Goal: Find specific page/section: Find specific page/section

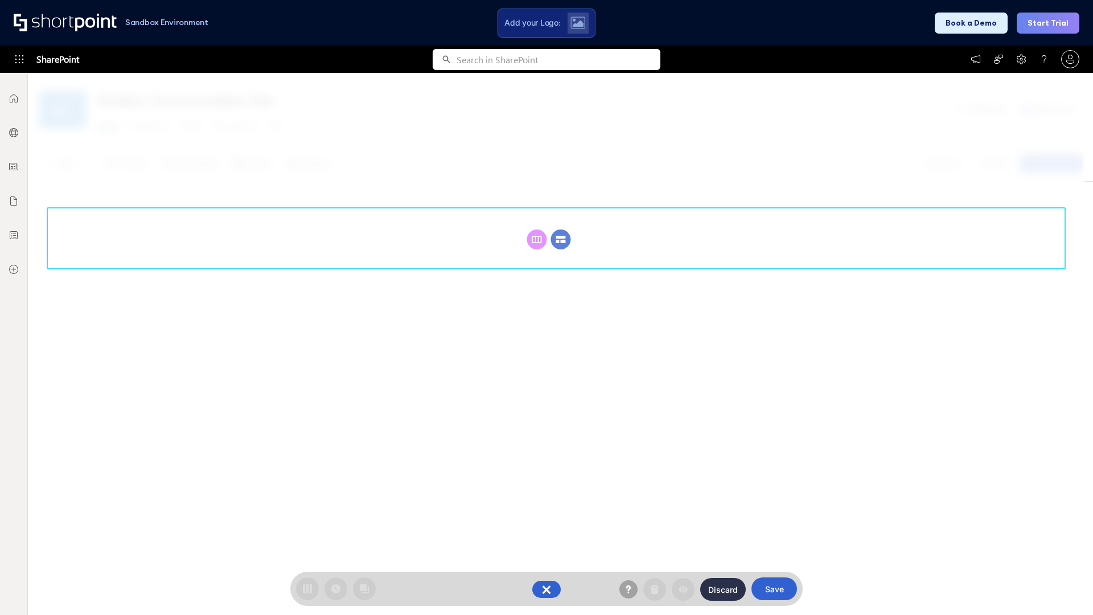
click at [561, 239] on circle at bounding box center [561, 240] width 20 height 20
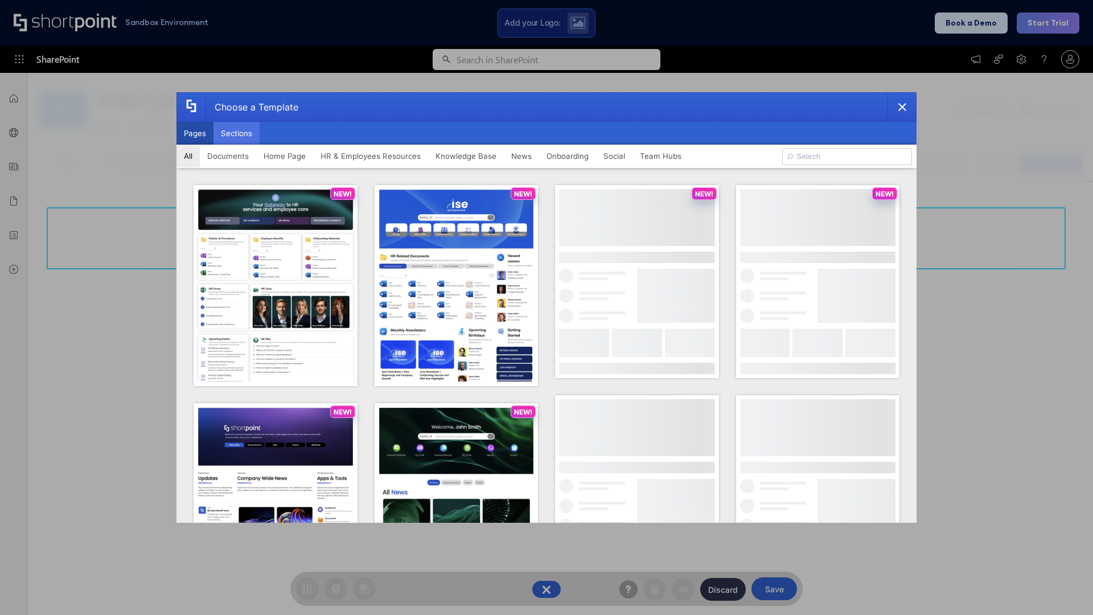
click at [236, 133] on button "Sections" at bounding box center [237, 133] width 46 height 23
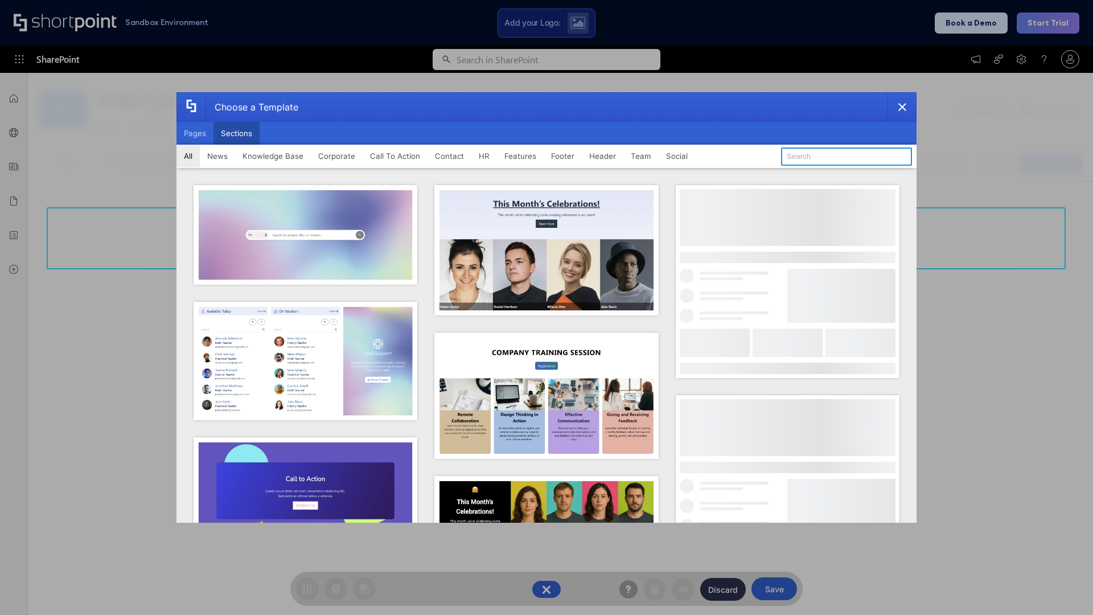
type input "Announcements"
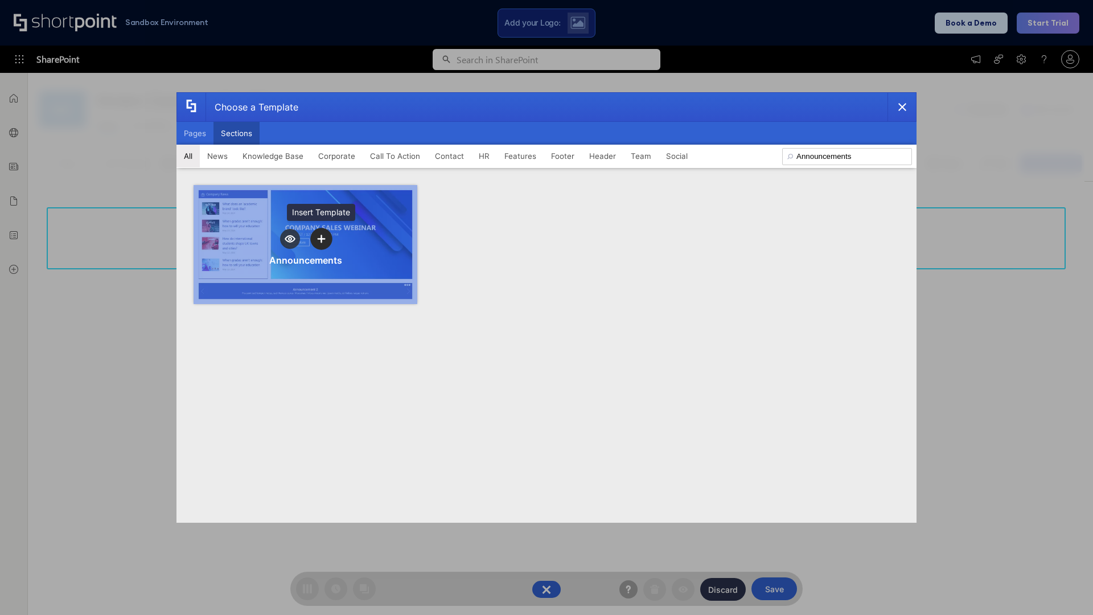
click at [321, 239] on icon "template selector" at bounding box center [321, 239] width 8 height 8
